Goal: Transaction & Acquisition: Purchase product/service

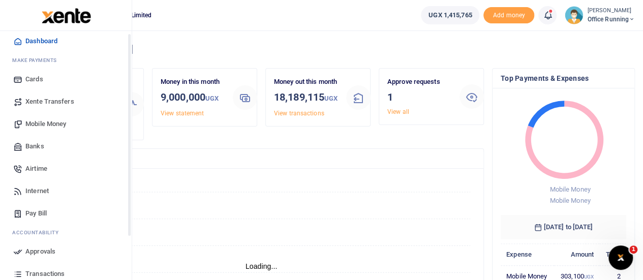
scroll to position [3, 0]
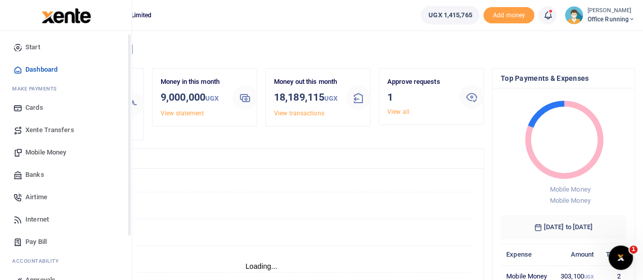
click at [55, 152] on span "Mobile Money" at bounding box center [45, 152] width 41 height 10
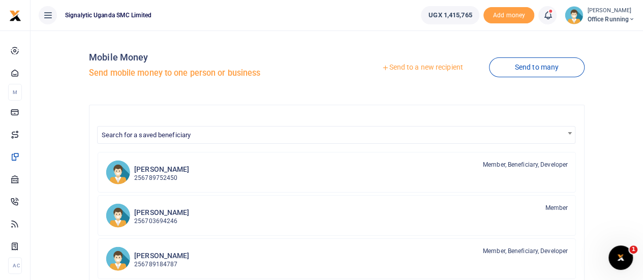
click at [435, 68] on link "Send to a new recipient" at bounding box center [422, 67] width 133 height 18
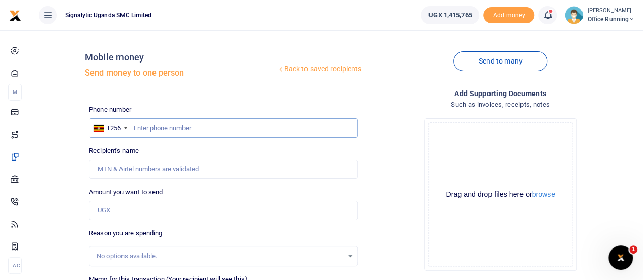
click at [178, 127] on input "text" at bounding box center [223, 127] width 269 height 19
paste input "0759997926"
type input "0759997926"
type input "Dorcas Balike"
type input "0759997926"
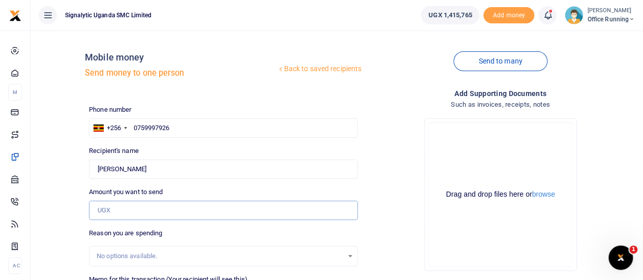
click at [111, 212] on input "Amount you want to send" at bounding box center [223, 210] width 269 height 19
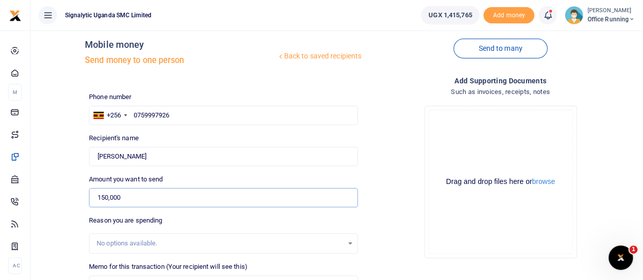
scroll to position [51, 0]
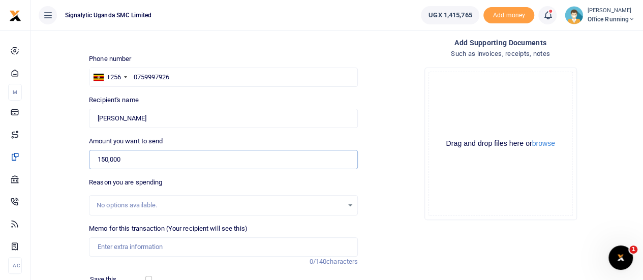
type input "150,000"
click at [122, 245] on input "Memo for this transaction (Your recipient will see this)" at bounding box center [223, 246] width 269 height 19
click at [142, 248] on input "Memo for this transaction (Your recipient will see this)" at bounding box center [223, 246] width 269 height 19
paste input "REQSN00107"
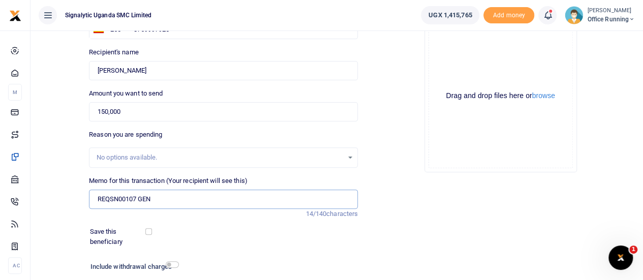
scroll to position [169, 0]
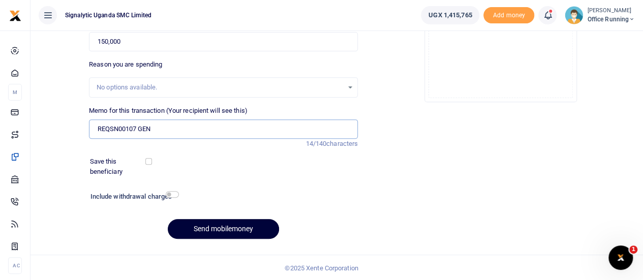
type input "REQSN00107 GEN"
click at [246, 225] on button "Send mobilemoney" at bounding box center [223, 229] width 111 height 20
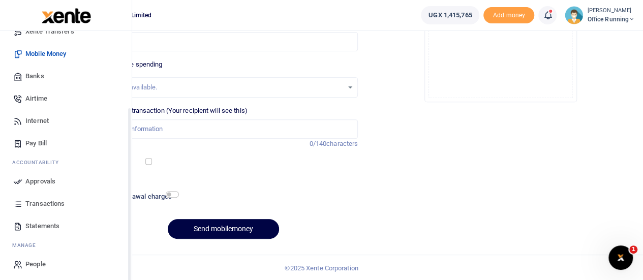
scroll to position [105, 0]
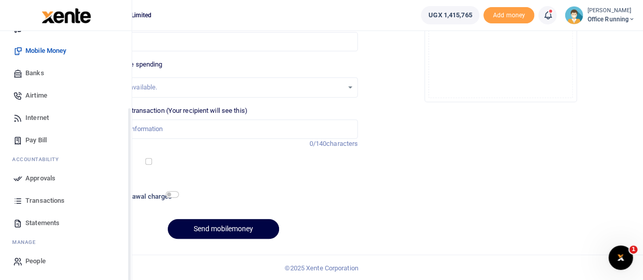
click at [49, 176] on span "Approvals" at bounding box center [40, 178] width 30 height 10
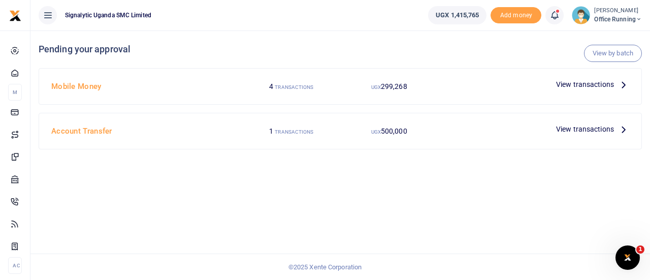
click at [584, 84] on span "View transactions" at bounding box center [585, 84] width 58 height 11
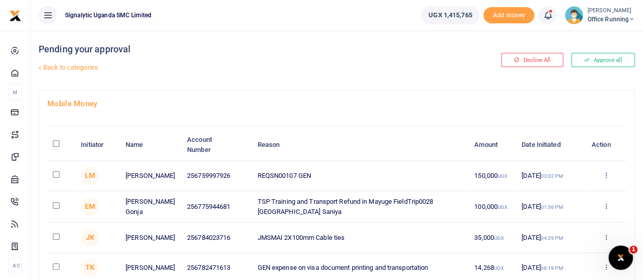
click at [608, 176] on icon at bounding box center [605, 174] width 7 height 7
click at [584, 191] on link "Approve" at bounding box center [568, 192] width 80 height 14
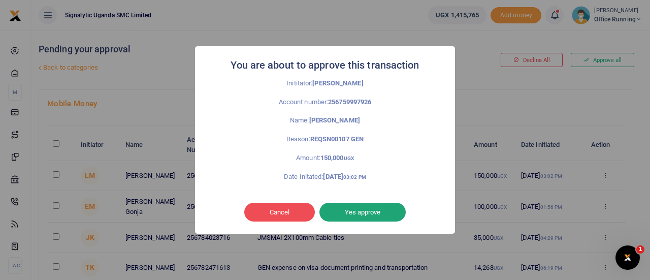
click at [376, 207] on button "Yes approve" at bounding box center [363, 212] width 86 height 19
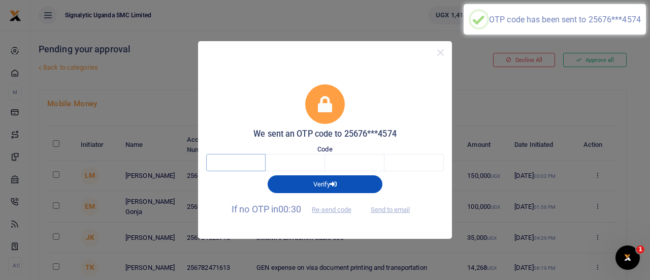
click at [245, 168] on input "text" at bounding box center [235, 162] width 59 height 17
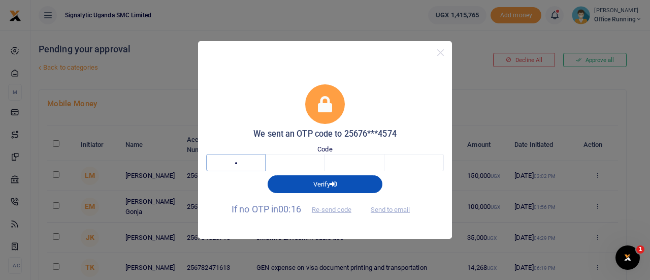
type input "1"
type input "3"
type input "1"
type input "3"
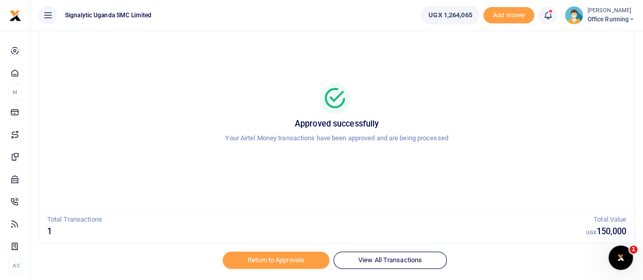
scroll to position [58, 0]
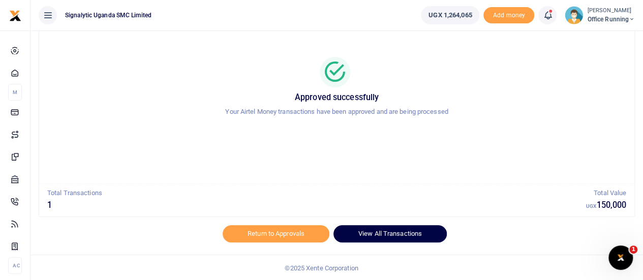
click at [419, 232] on link "View All Transactions" at bounding box center [389, 233] width 113 height 17
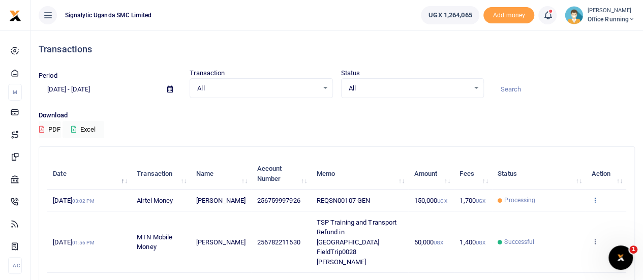
click at [594, 199] on icon at bounding box center [594, 199] width 7 height 7
click at [569, 216] on link "View details" at bounding box center [557, 217] width 80 height 14
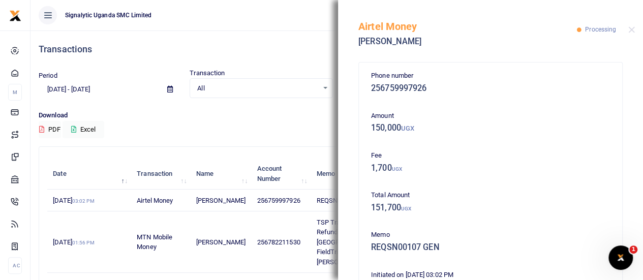
drag, startPoint x: 273, startPoint y: 125, endPoint x: 266, endPoint y: 124, distance: 7.1
click at [273, 124] on div "Download PDF Excel" at bounding box center [337, 124] width 596 height 28
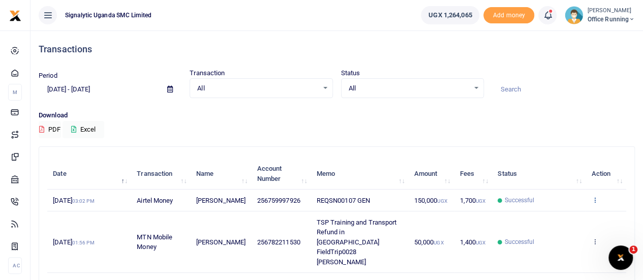
click at [596, 201] on icon at bounding box center [594, 199] width 7 height 7
click at [576, 216] on link "View details" at bounding box center [557, 217] width 80 height 14
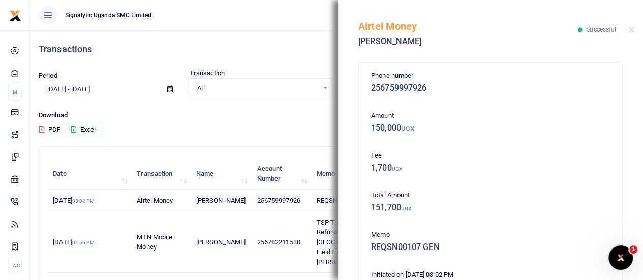
click at [268, 28] on ul "Signalytic Uganda SMC Limited" at bounding box center [221, 15] width 382 height 30
click at [632, 31] on button "Close" at bounding box center [631, 29] width 7 height 7
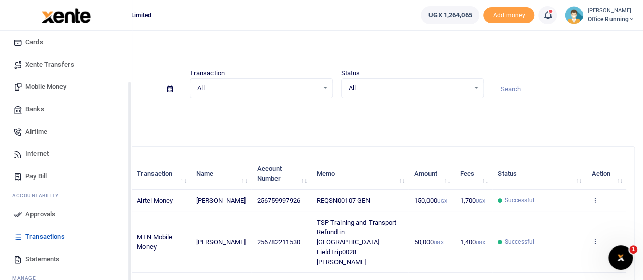
scroll to position [105, 0]
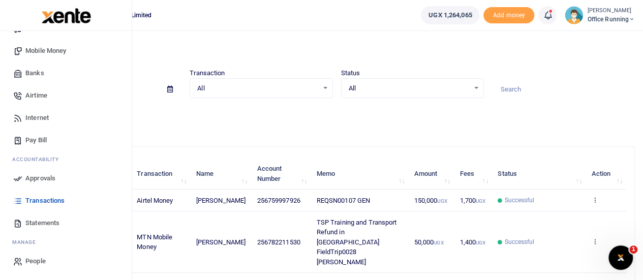
click at [45, 198] on span "Transactions" at bounding box center [44, 201] width 39 height 10
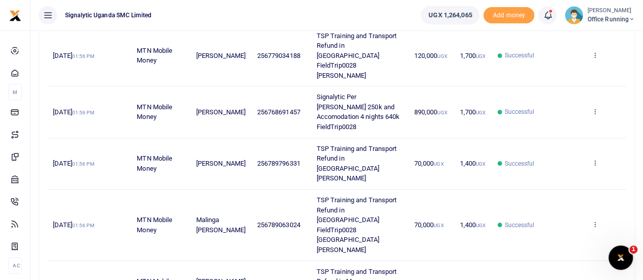
scroll to position [392, 0]
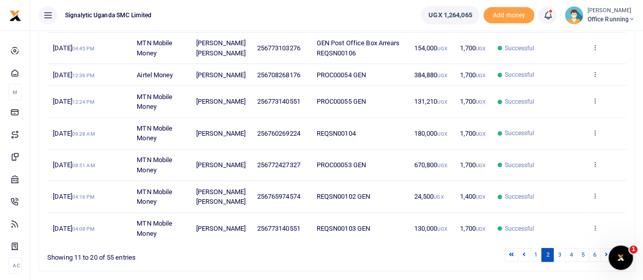
scroll to position [333, 0]
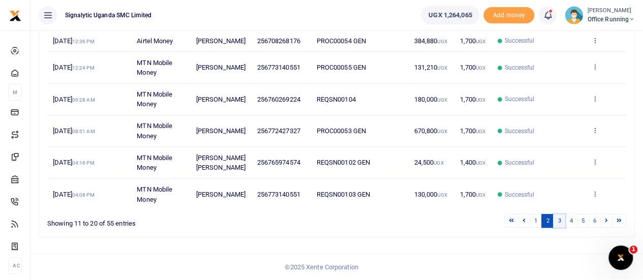
click at [559, 220] on link "3" at bounding box center [559, 221] width 12 height 14
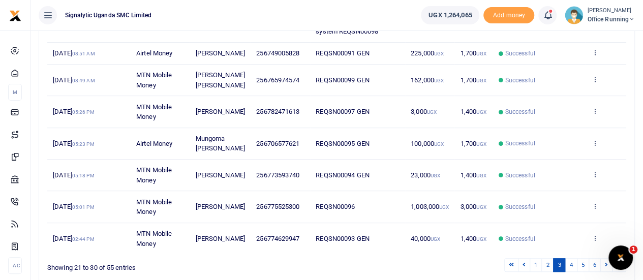
scroll to position [303, 0]
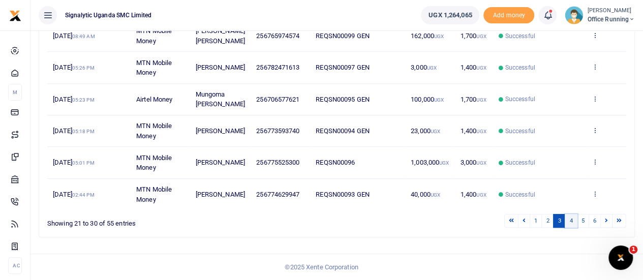
click at [573, 219] on link "4" at bounding box center [571, 221] width 12 height 14
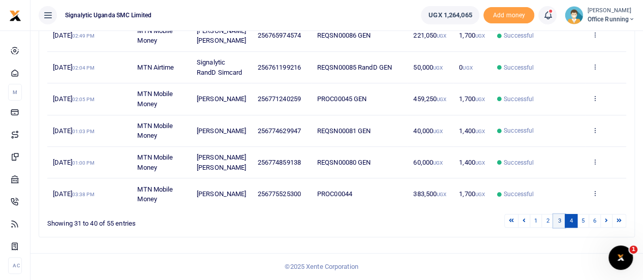
click at [560, 228] on link "3" at bounding box center [559, 221] width 12 height 14
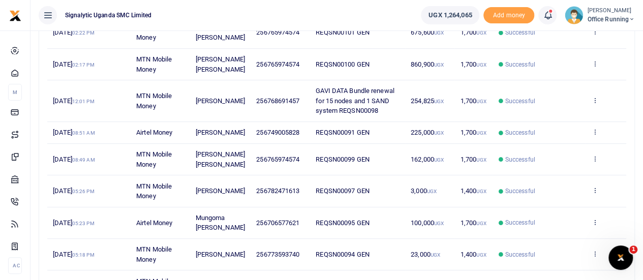
scroll to position [150, 0]
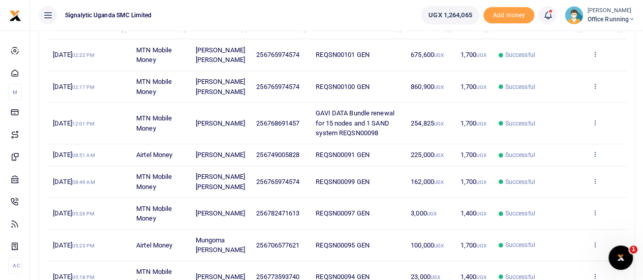
click at [594, 152] on icon at bounding box center [594, 153] width 7 height 7
click at [564, 192] on link "Send again" at bounding box center [557, 193] width 80 height 14
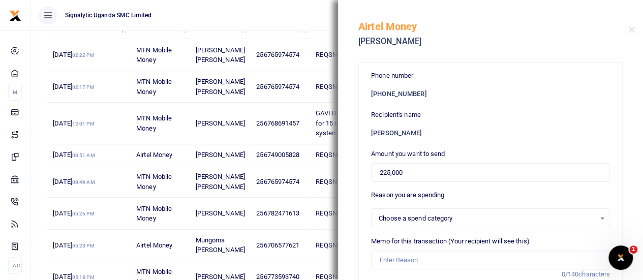
select select
click at [390, 172] on input "225,000" at bounding box center [490, 172] width 239 height 19
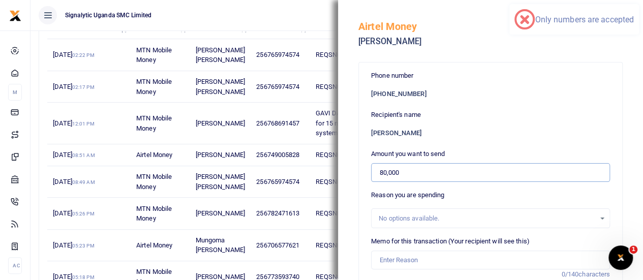
type input "80,000"
drag, startPoint x: 417, startPoint y: 124, endPoint x: 364, endPoint y: 135, distance: 53.4
click at [428, 89] on div "Phone number +256 749005828" at bounding box center [490, 84] width 239 height 27
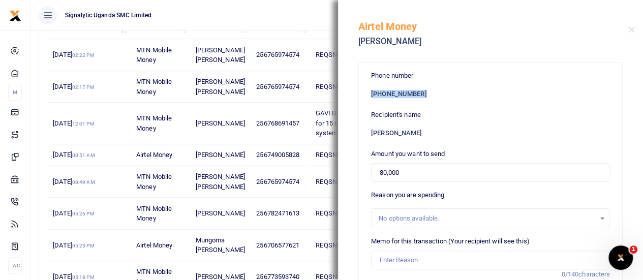
drag, startPoint x: 429, startPoint y: 92, endPoint x: 371, endPoint y: 94, distance: 58.0
click at [371, 94] on h6 "+256 749005828" at bounding box center [490, 94] width 239 height 8
copy h6 "+256 749005828"
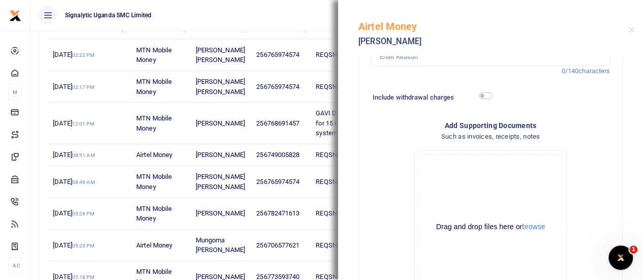
scroll to position [130, 0]
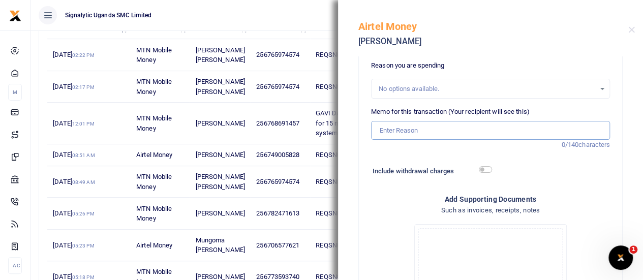
click at [462, 129] on input "Memo for this transaction (Your recipient will see this)" at bounding box center [490, 130] width 239 height 19
paste input "REQSN00108"
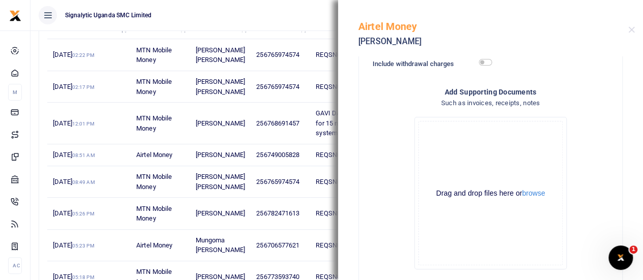
scroll to position [282, 0]
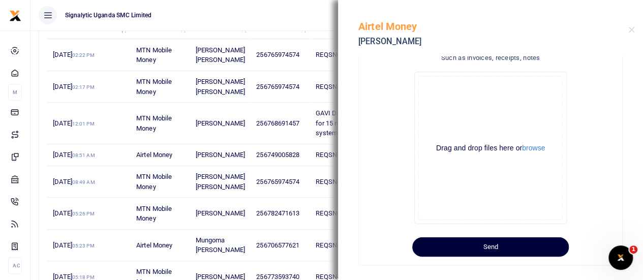
type input "REQSN00108 GEN"
click at [515, 247] on button "Send" at bounding box center [490, 246] width 157 height 19
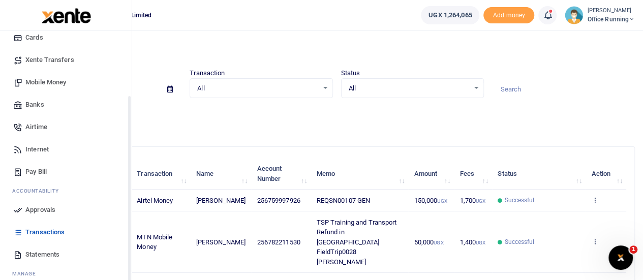
scroll to position [105, 0]
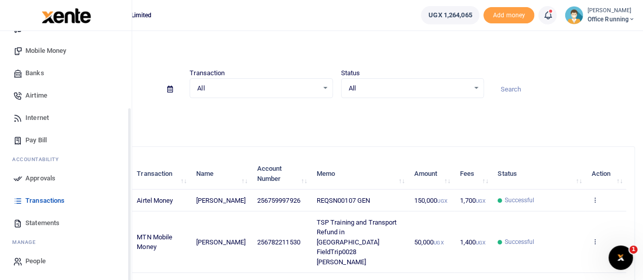
click at [48, 183] on link "Approvals" at bounding box center [65, 178] width 115 height 22
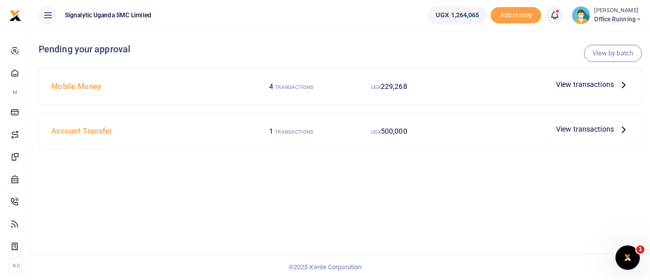
click at [581, 85] on span "View transactions" at bounding box center [585, 84] width 58 height 11
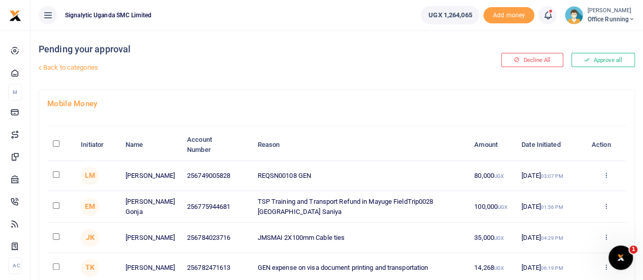
click at [604, 175] on icon at bounding box center [605, 174] width 7 height 7
click at [578, 190] on link "Approve" at bounding box center [568, 192] width 80 height 14
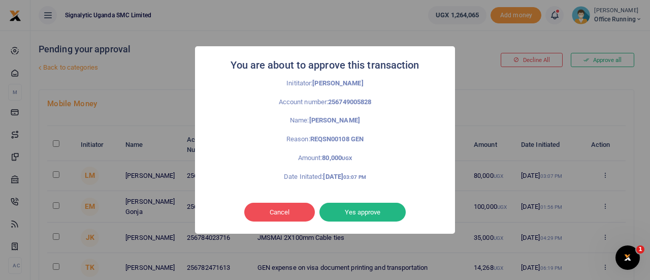
click at [374, 213] on button "Yes approve" at bounding box center [363, 212] width 86 height 19
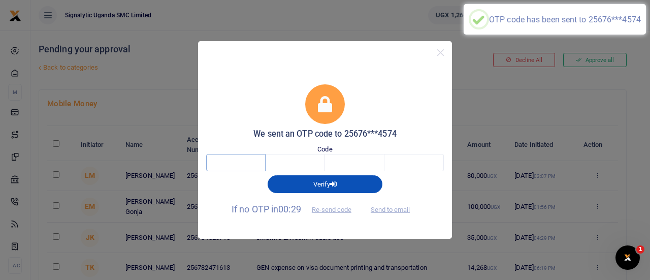
click at [239, 164] on input "text" at bounding box center [235, 162] width 59 height 17
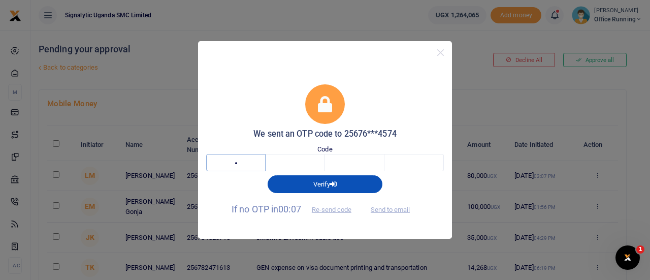
type input "6"
type input "0"
type input "1"
type input "2"
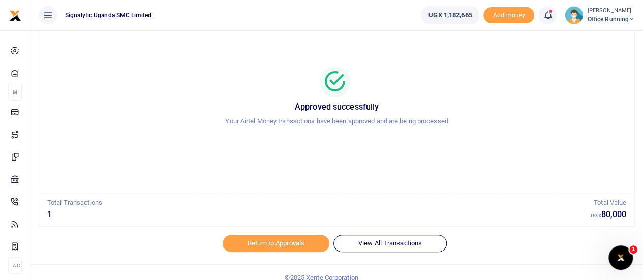
scroll to position [58, 0]
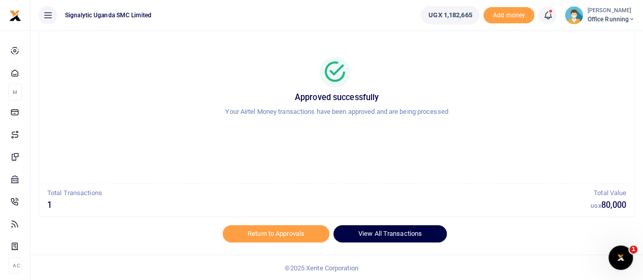
click at [378, 232] on link "View All Transactions" at bounding box center [389, 233] width 113 height 17
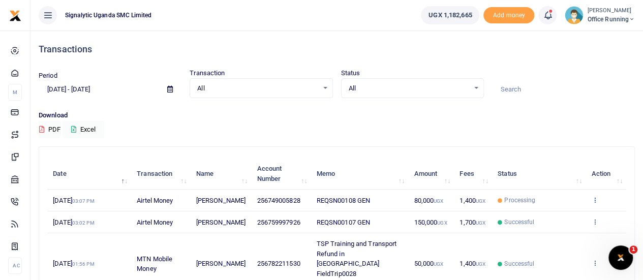
click at [594, 200] on icon at bounding box center [594, 199] width 7 height 7
click at [574, 216] on link "View details" at bounding box center [557, 217] width 80 height 14
click at [596, 199] on icon at bounding box center [594, 199] width 7 height 7
click at [578, 214] on link "View details" at bounding box center [557, 217] width 80 height 14
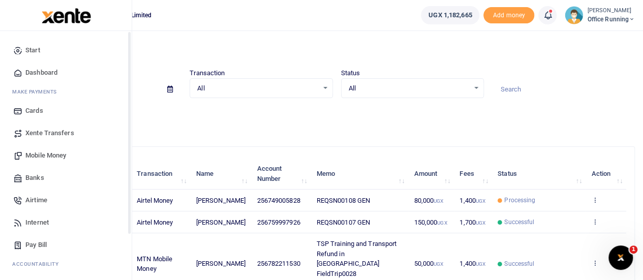
click at [42, 157] on span "Mobile Money" at bounding box center [45, 155] width 41 height 10
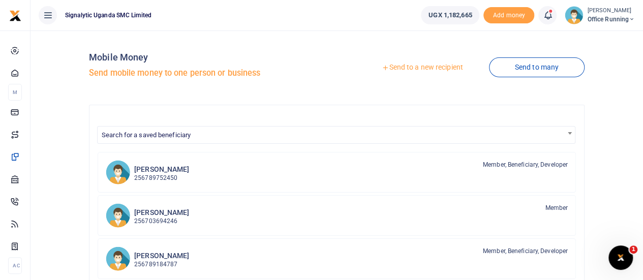
click at [408, 71] on link "Send to a new recipient" at bounding box center [422, 67] width 133 height 18
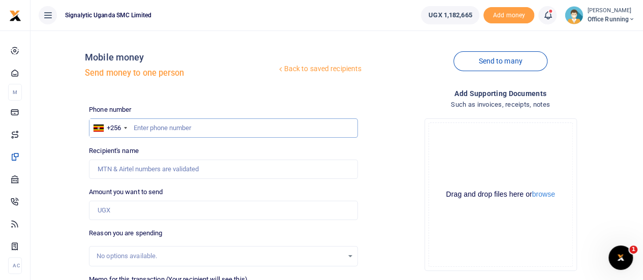
click at [165, 127] on input "text" at bounding box center [223, 127] width 269 height 19
type input "765974574"
type input "[PERSON_NAME] [PERSON_NAME]"
type input "765974574"
click at [119, 215] on input "Amount you want to send" at bounding box center [223, 210] width 269 height 19
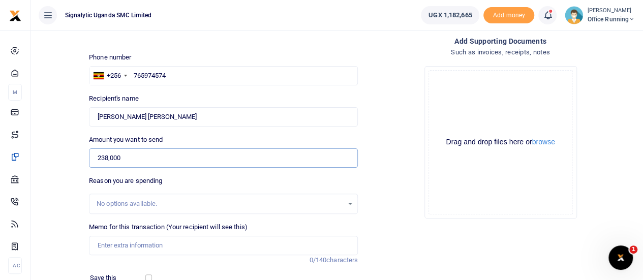
scroll to position [102, 0]
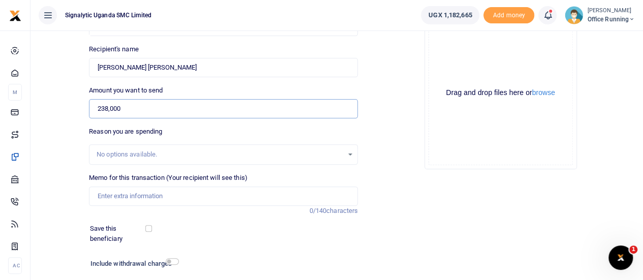
type input "238,000"
click at [163, 198] on input "Memo for this transaction (Your recipient will see this)" at bounding box center [223, 195] width 269 height 19
paste input "REQSN00110"
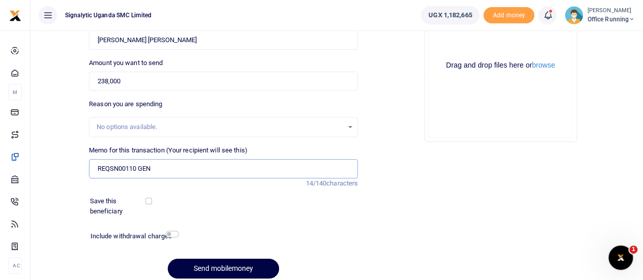
scroll to position [169, 0]
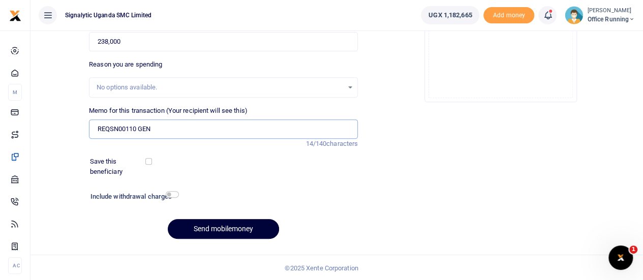
type input "REQSN00110 GEN"
click at [238, 224] on button "Send mobilemoney" at bounding box center [223, 229] width 111 height 20
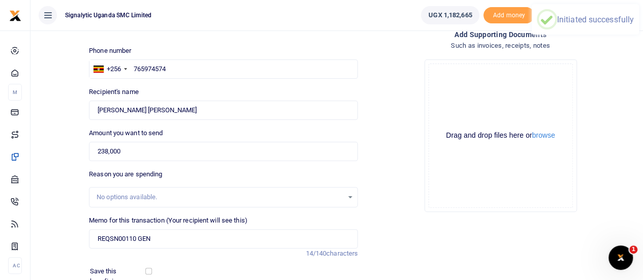
scroll to position [16, 0]
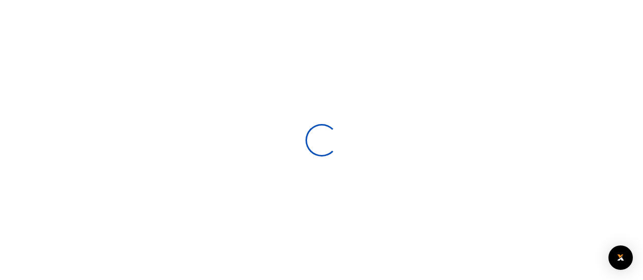
select select
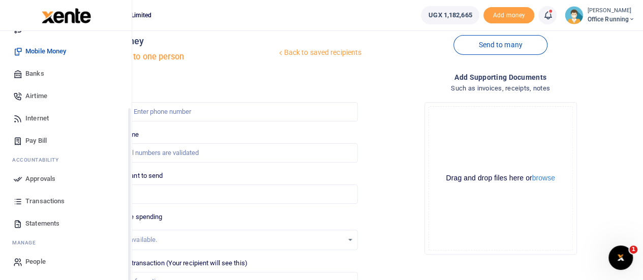
scroll to position [105, 0]
click at [46, 178] on span "Approvals" at bounding box center [40, 178] width 30 height 10
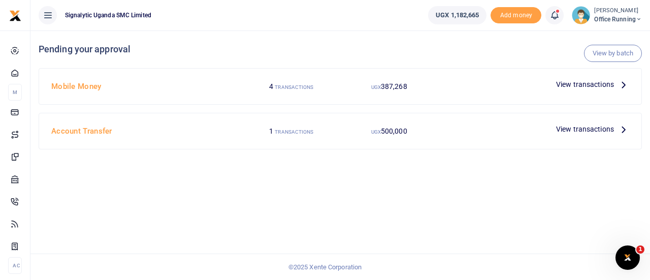
click at [581, 83] on span "View transactions" at bounding box center [585, 84] width 58 height 11
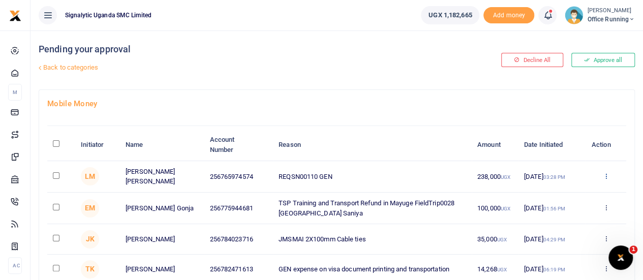
click at [607, 175] on icon at bounding box center [605, 175] width 7 height 7
click at [567, 188] on link "Approve" at bounding box center [568, 192] width 80 height 14
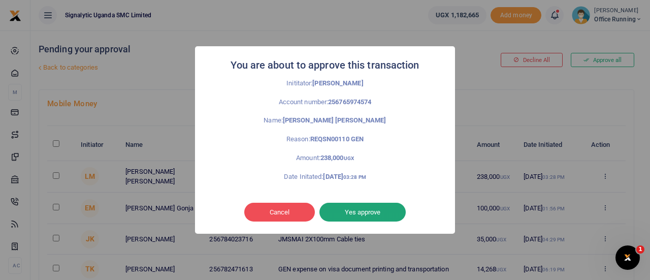
click at [390, 217] on button "Yes approve" at bounding box center [363, 212] width 86 height 19
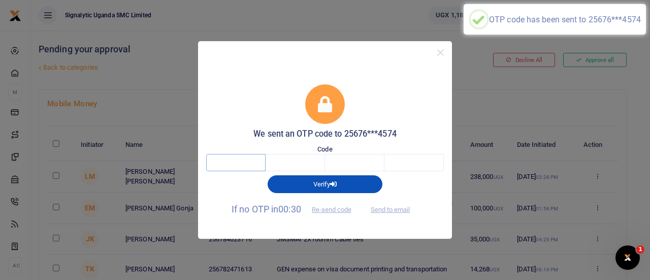
click at [230, 166] on input "text" at bounding box center [235, 162] width 59 height 17
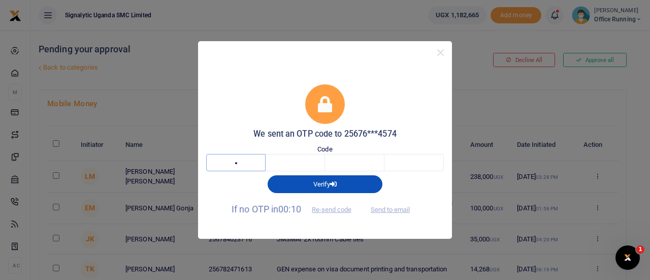
type input "6"
type input "7"
type input "3"
type input "7"
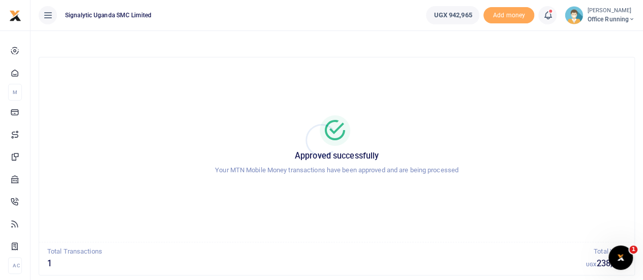
scroll to position [58, 0]
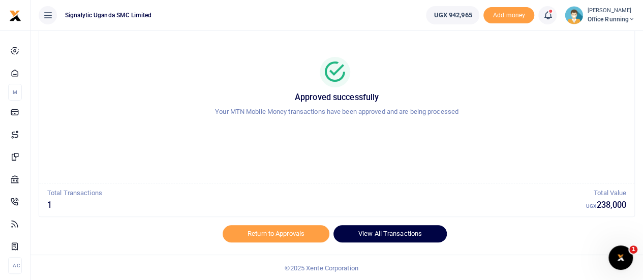
click at [400, 231] on link "View All Transactions" at bounding box center [389, 233] width 113 height 17
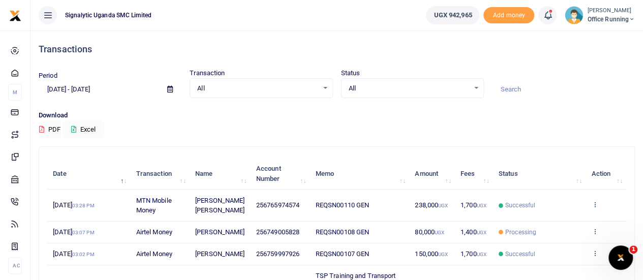
click at [597, 208] on icon at bounding box center [594, 204] width 7 height 7
click at [560, 221] on link "View details" at bounding box center [557, 227] width 80 height 14
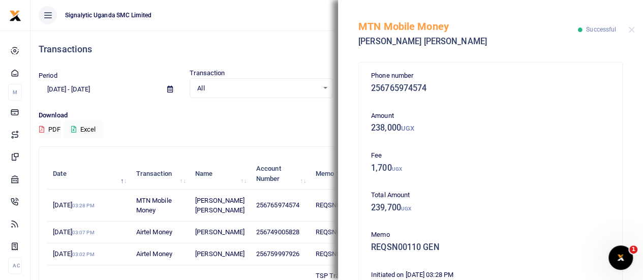
click at [635, 26] on div "MTN Mobile Money Lucas Arthur Gerard Maugin Successful" at bounding box center [490, 28] width 305 height 56
click at [629, 30] on button "Close" at bounding box center [631, 29] width 7 height 7
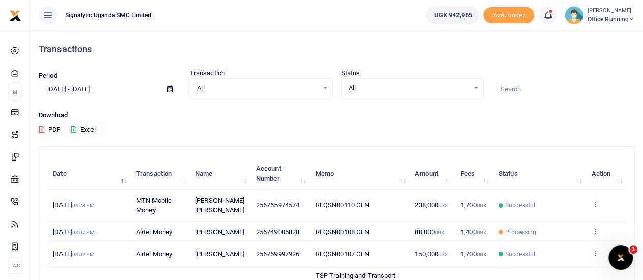
click at [600, 14] on small "[PERSON_NAME]" at bounding box center [611, 11] width 48 height 9
click at [587, 41] on link "Switch accounts" at bounding box center [595, 37] width 80 height 14
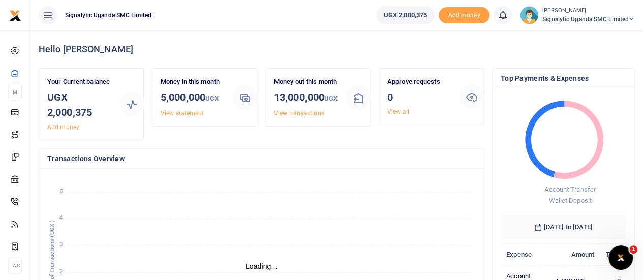
scroll to position [8, 8]
click at [585, 13] on small "[PERSON_NAME]" at bounding box center [588, 11] width 92 height 9
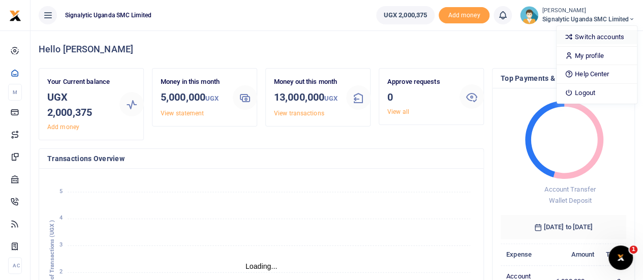
click at [581, 36] on link "Switch accounts" at bounding box center [596, 37] width 80 height 14
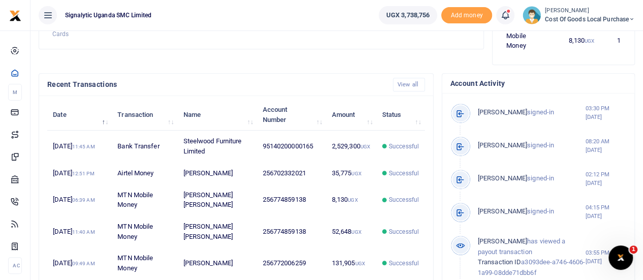
scroll to position [305, 0]
